Goal: Check status: Check status

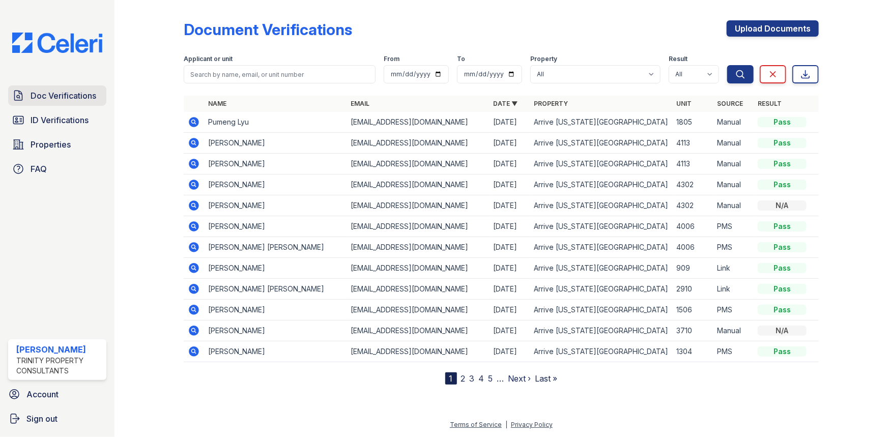
click at [68, 105] on link "Doc Verifications" at bounding box center [57, 95] width 98 height 20
click at [68, 95] on span "Doc Verifications" at bounding box center [64, 96] width 66 height 12
click at [178, 270] on div at bounding box center [157, 194] width 53 height 380
click at [197, 265] on icon at bounding box center [194, 268] width 10 height 10
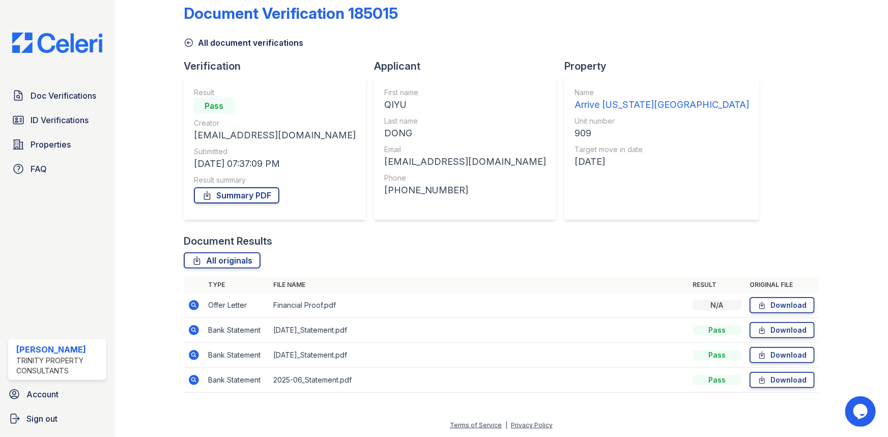
click at [197, 301] on icon at bounding box center [194, 305] width 12 height 12
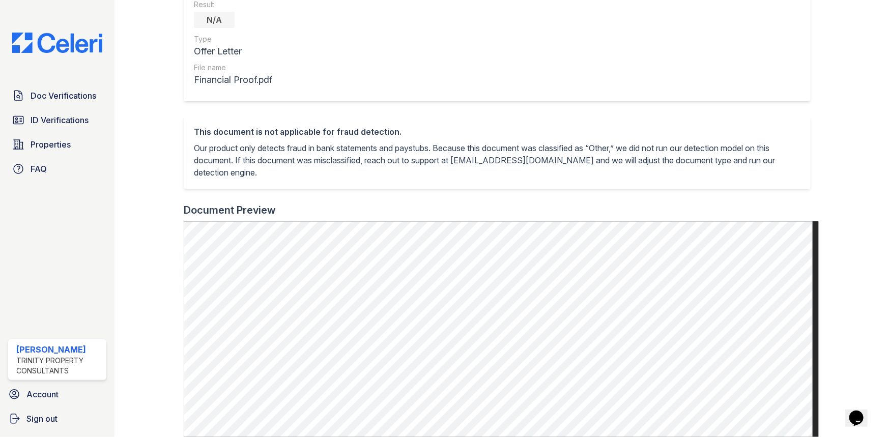
scroll to position [242, 0]
